Goal: Check status: Check status

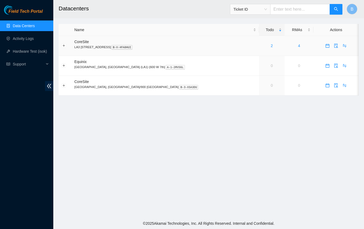
click at [271, 46] on link "2" at bounding box center [272, 46] width 2 height 4
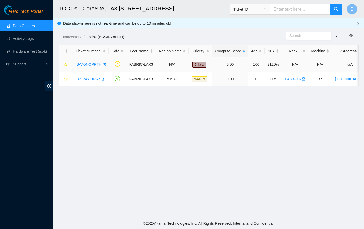
click at [86, 65] on link "B-V-5NQPRTH" at bounding box center [88, 64] width 25 height 4
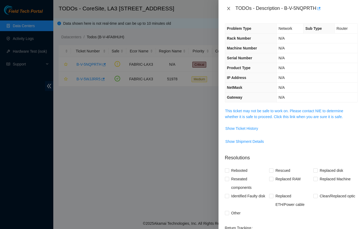
click at [229, 8] on icon "close" at bounding box center [228, 8] width 4 height 4
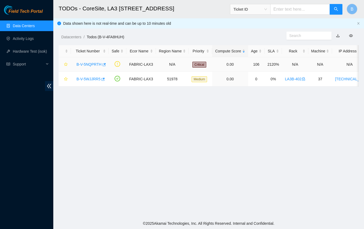
click at [90, 65] on link "B-V-5NQPRTH" at bounding box center [88, 64] width 25 height 4
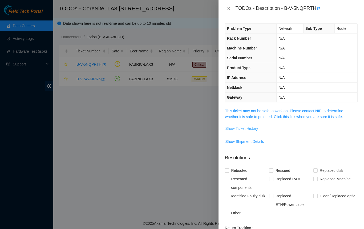
click at [239, 127] on span "Show Ticket History" at bounding box center [241, 129] width 33 height 6
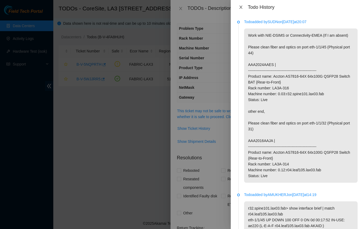
click at [241, 7] on icon "close" at bounding box center [240, 7] width 3 height 3
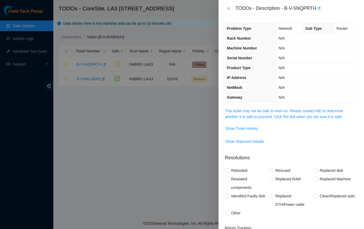
click at [284, 29] on span "Network" at bounding box center [285, 28] width 14 height 4
click at [309, 29] on span "Sub Type" at bounding box center [313, 28] width 17 height 4
click at [339, 30] on span "Router" at bounding box center [342, 28] width 11 height 4
click at [227, 7] on icon "close" at bounding box center [228, 8] width 3 height 3
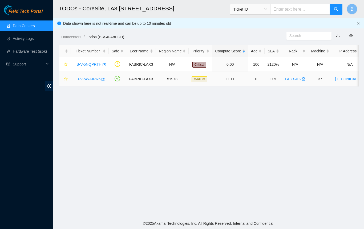
click at [91, 79] on link "B-V-5WJJRR5" at bounding box center [88, 79] width 24 height 4
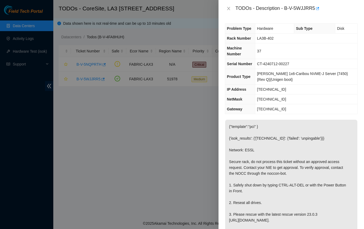
drag, startPoint x: 232, startPoint y: 22, endPoint x: 296, endPoint y: 203, distance: 191.5
click at [296, 203] on p "{"template":"pci" } {'isok_results': {'23.210.14.40': {'failed': 'unpingable'}}…" at bounding box center [291, 188] width 132 height 137
click at [229, 9] on icon "close" at bounding box center [228, 8] width 3 height 3
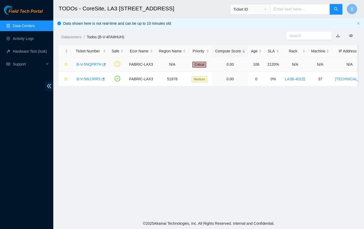
click at [91, 65] on link "B-V-5NQPRTH" at bounding box center [88, 64] width 25 height 4
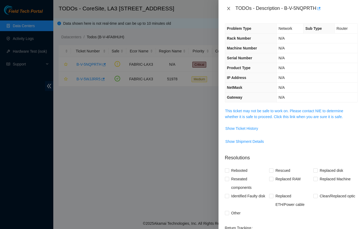
click at [228, 7] on icon "close" at bounding box center [228, 8] width 4 height 4
